Goal: Task Accomplishment & Management: Manage account settings

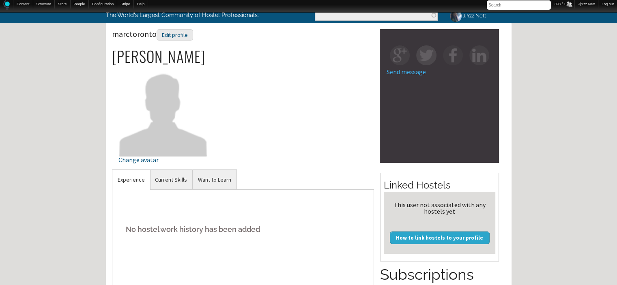
scroll to position [32, 0]
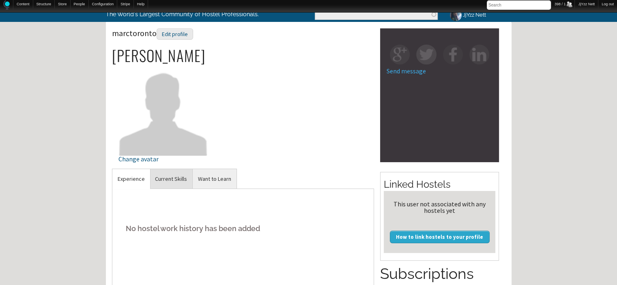
click at [170, 183] on link "Current Skills" at bounding box center [171, 179] width 43 height 20
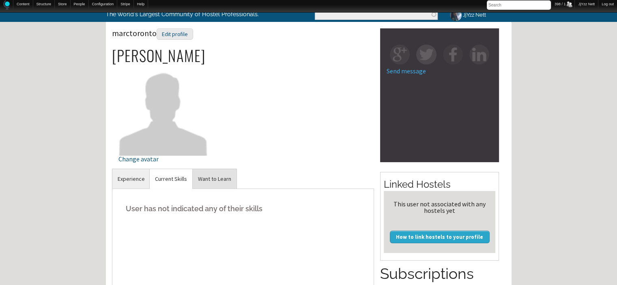
click at [217, 175] on link "Want to Learn" at bounding box center [215, 179] width 44 height 20
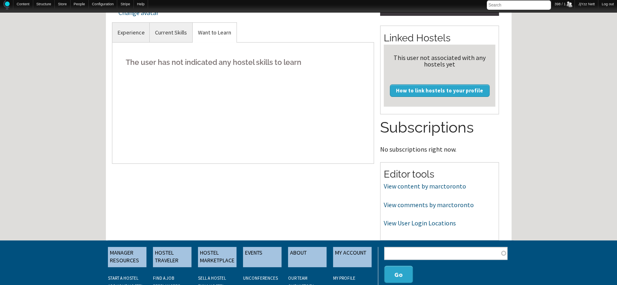
scroll to position [195, 0]
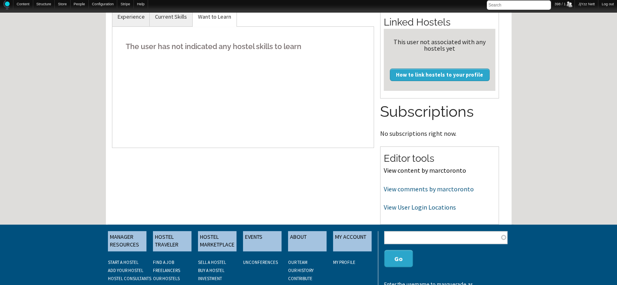
click at [414, 172] on link "View content by marctoronto" at bounding box center [425, 170] width 82 height 8
click at [405, 186] on link "View comments by marctoronto" at bounding box center [429, 189] width 90 height 8
click at [402, 208] on link "View User Login Locations" at bounding box center [420, 207] width 72 height 8
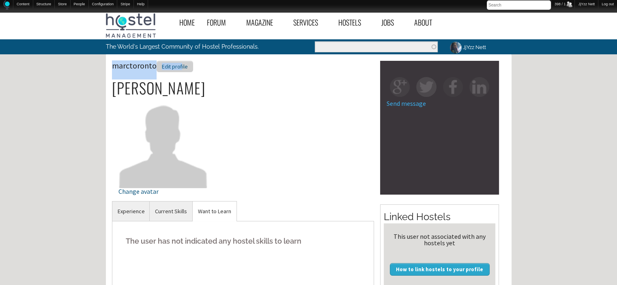
drag, startPoint x: 179, startPoint y: 59, endPoint x: 179, endPoint y: 65, distance: 5.7
click at [179, 65] on div "Edit profile" at bounding box center [175, 67] width 37 height 12
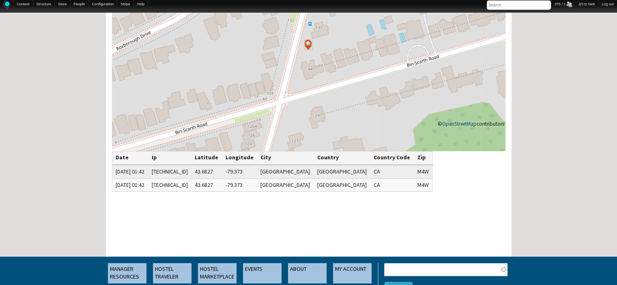
scroll to position [114, 0]
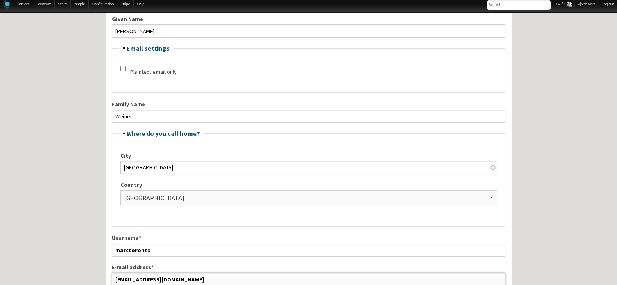
scroll to position [203, 0]
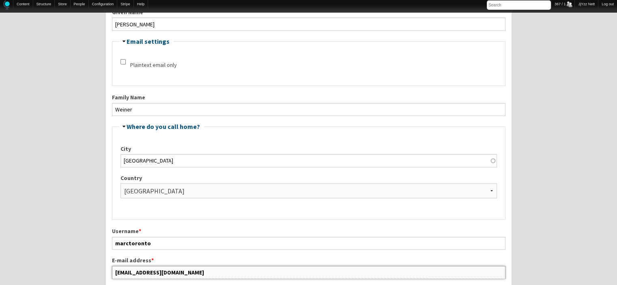
drag, startPoint x: 208, startPoint y: 277, endPoint x: 70, endPoint y: 280, distance: 138.7
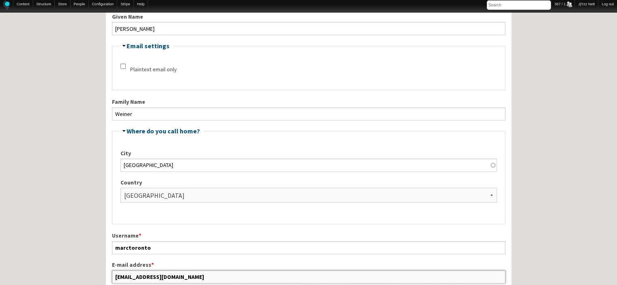
scroll to position [202, 0]
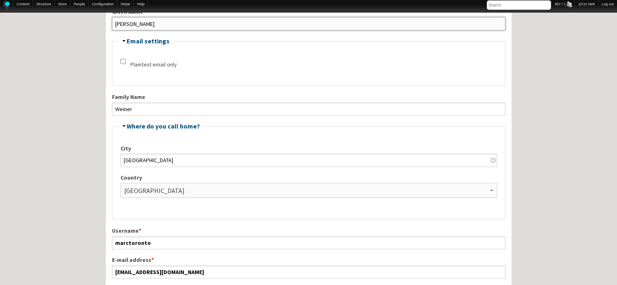
click at [275, 21] on input "Marc" at bounding box center [308, 23] width 393 height 13
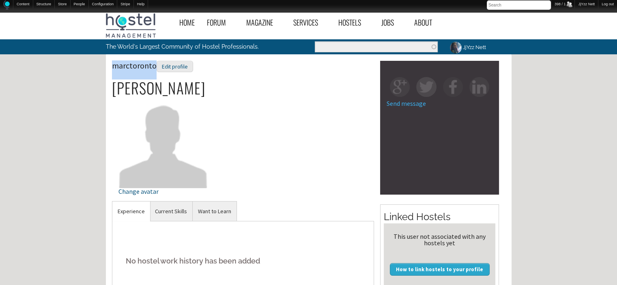
drag, startPoint x: 154, startPoint y: 68, endPoint x: 93, endPoint y: 69, distance: 61.3
click at [93, 69] on div "Home Forum « Back Forum Forums Index « Back Forums Index New Posts Recent Activ…" at bounding box center [308, 279] width 617 height 543
copy span "marctoronto"
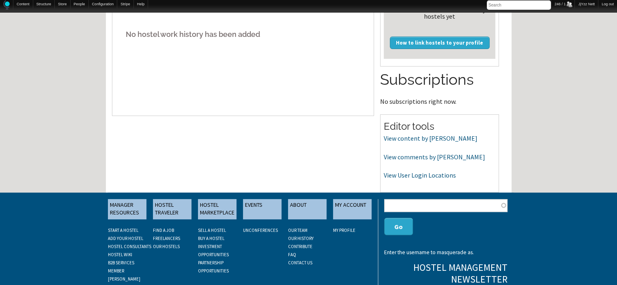
scroll to position [227, 0]
